Goal: Find specific page/section: Find specific page/section

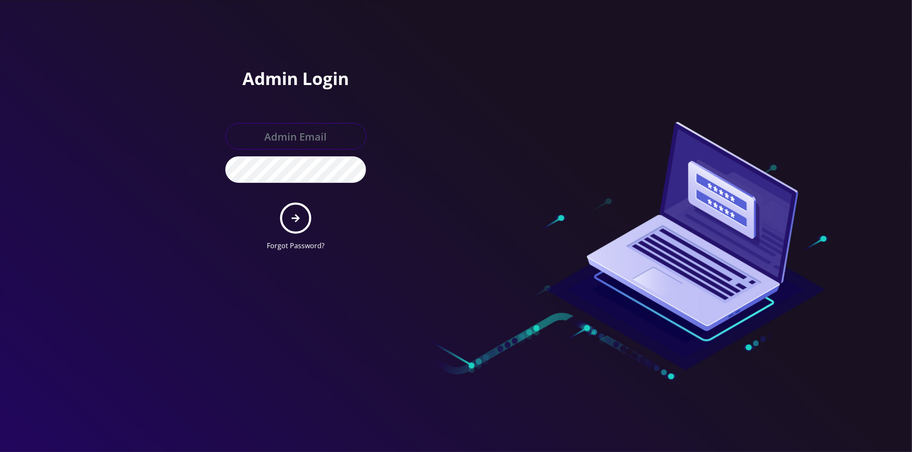
type input "[EMAIL_ADDRESS][DOMAIN_NAME]"
click at [302, 218] on button "submit" at bounding box center [295, 218] width 31 height 31
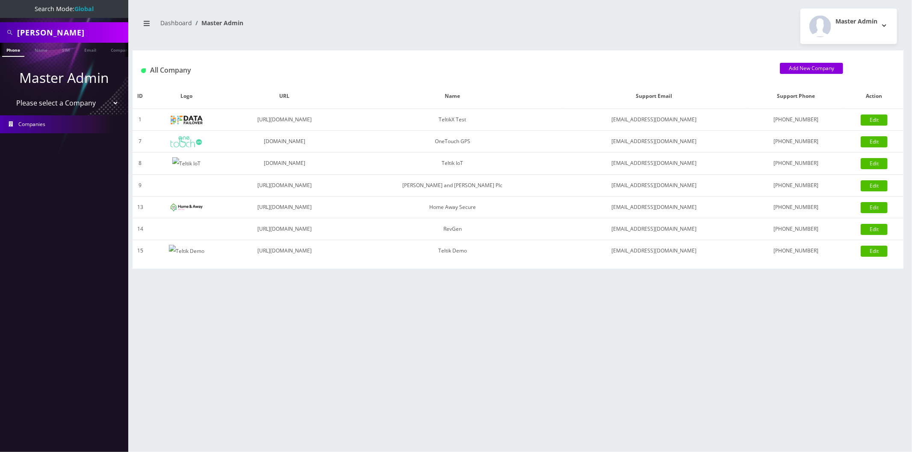
click at [58, 101] on select "Please select a Company TeltikX Test OneTouch GPS Teltik IoT [PERSON_NAME] and …" at bounding box center [64, 103] width 109 height 16
select select "1"
click at [10, 95] on select "Please select a Company TeltikX Test OneTouch GPS Teltik IoT [PERSON_NAME] and …" at bounding box center [64, 103] width 109 height 16
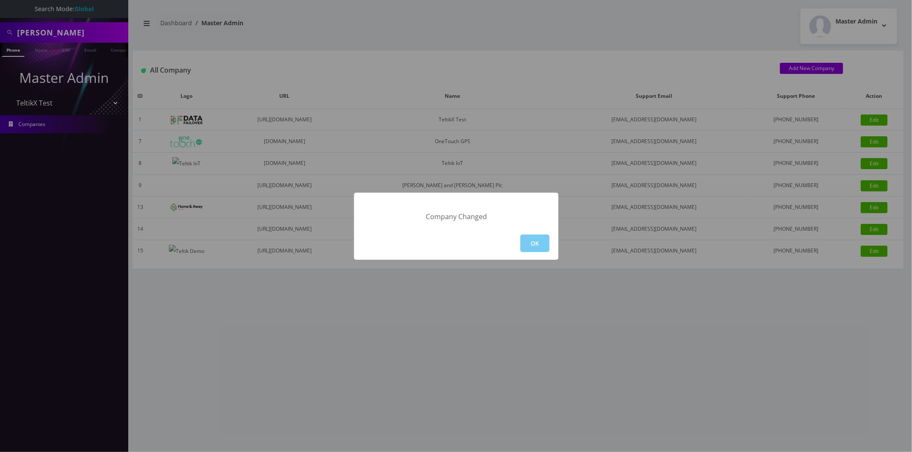
click at [550, 244] on div "OK" at bounding box center [456, 243] width 204 height 33
click at [544, 242] on button "OK" at bounding box center [534, 244] width 29 height 18
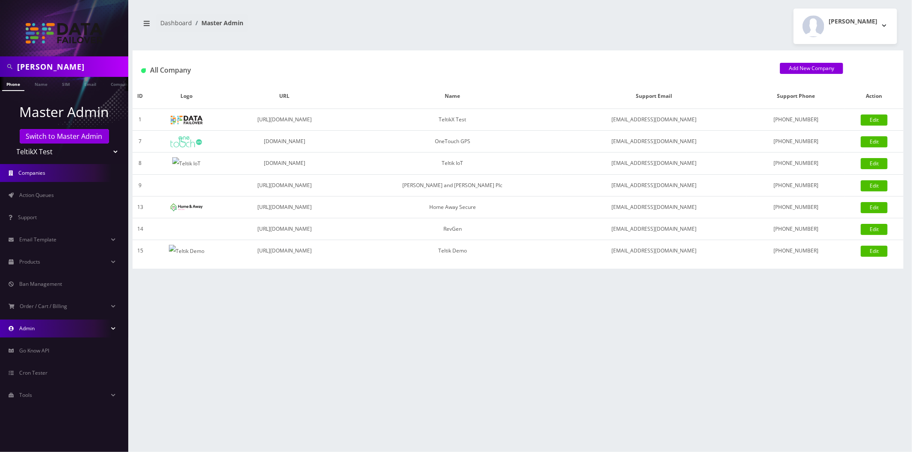
click at [37, 322] on link "Admin" at bounding box center [64, 329] width 128 height 18
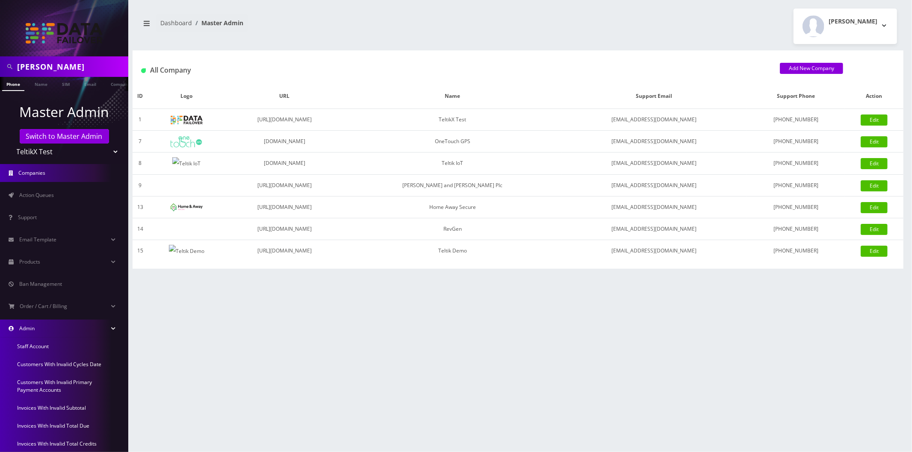
scroll to position [120, 0]
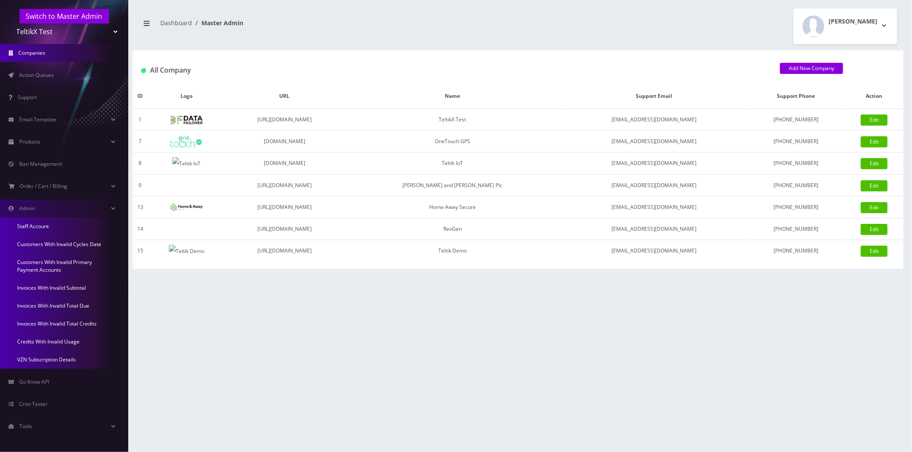
click at [66, 291] on link "Invoices With Invalid Subtotal" at bounding box center [64, 288] width 128 height 18
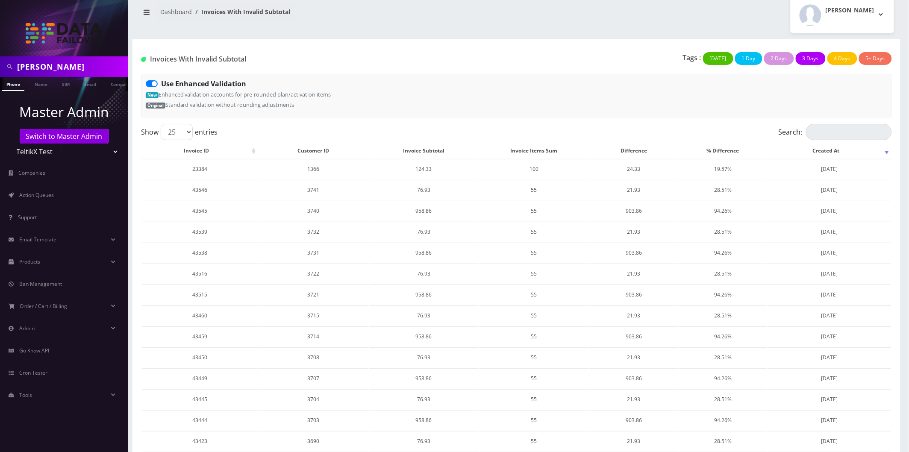
scroll to position [261, 0]
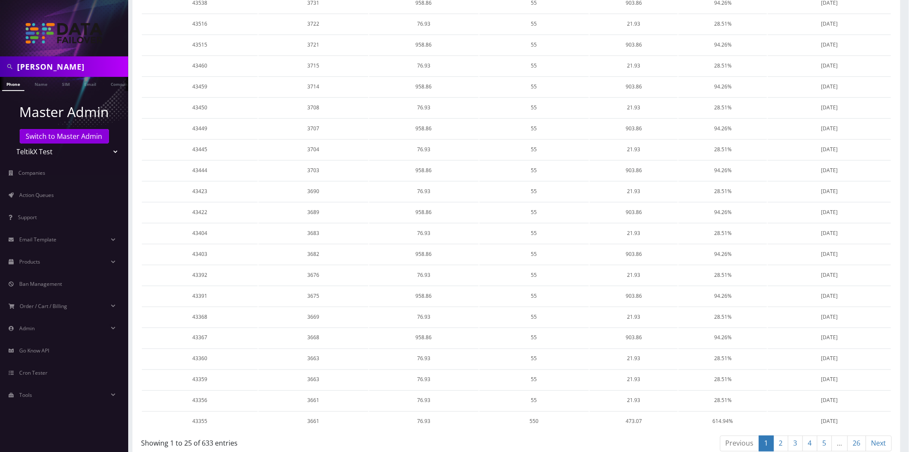
click at [776, 436] on link "2" at bounding box center [781, 444] width 15 height 16
click at [795, 437] on link "3" at bounding box center [795, 444] width 15 height 16
click at [762, 439] on link "1" at bounding box center [766, 444] width 15 height 16
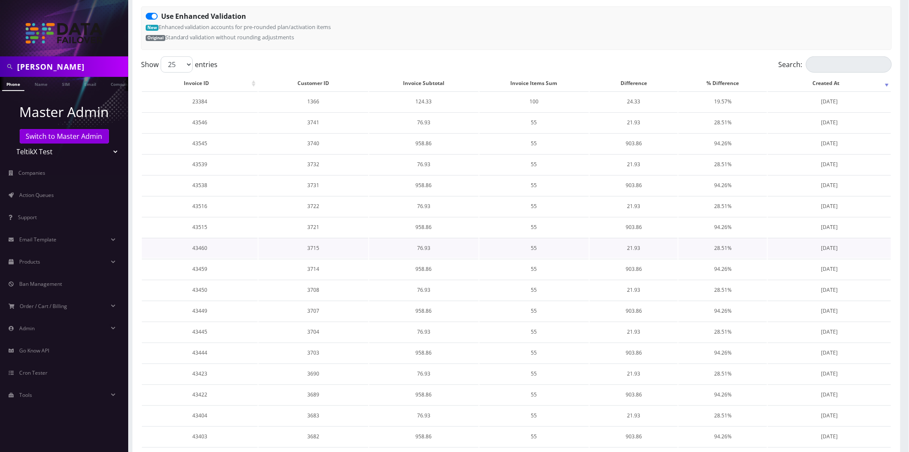
scroll to position [0, 0]
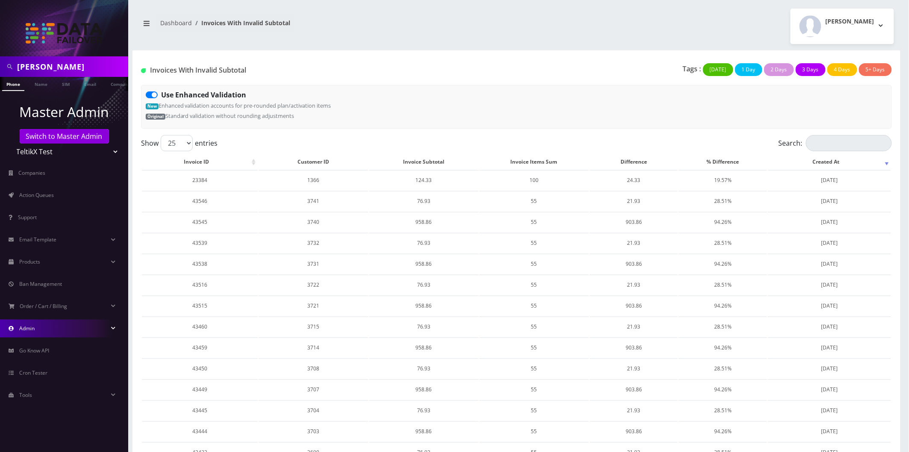
click at [65, 323] on link "Admin" at bounding box center [64, 329] width 128 height 18
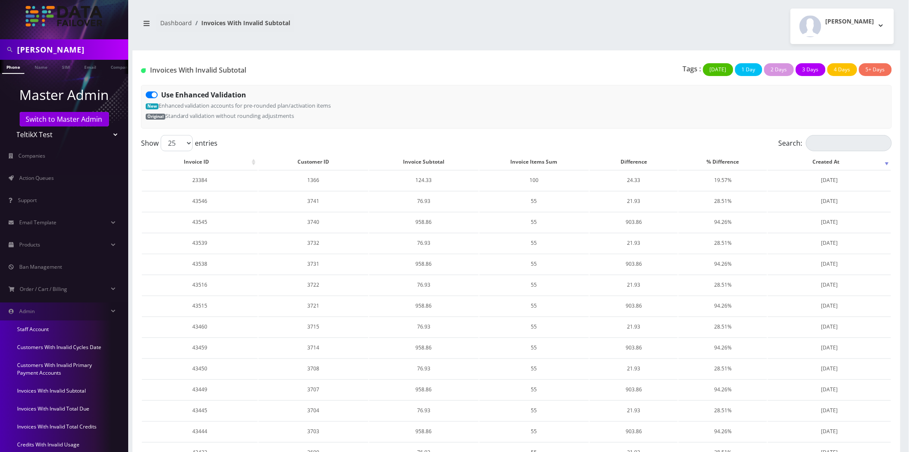
scroll to position [47, 0]
